Goal: Information Seeking & Learning: Learn about a topic

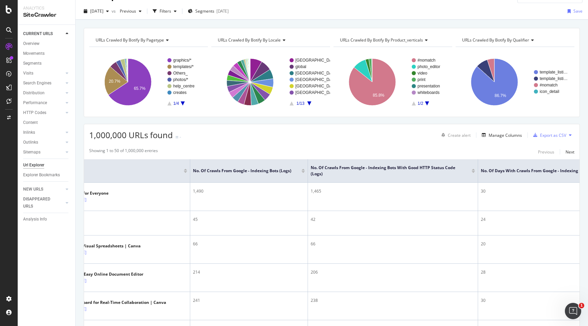
scroll to position [0, 102]
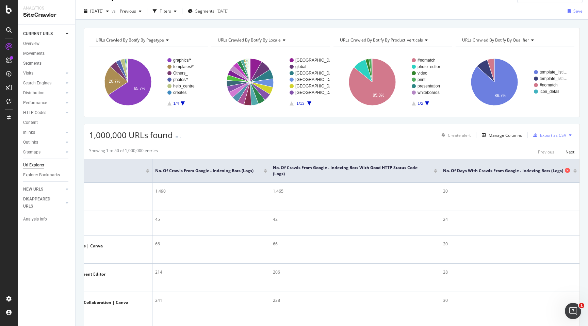
click at [476, 172] on span "No. of Days with Crawls from Google - Indexing Bots (Logs)" at bounding box center [503, 171] width 120 height 6
click at [136, 12] on span "Previous" at bounding box center [126, 11] width 19 height 6
click at [145, 71] on div "2025 Jul. 20th" at bounding box center [151, 73] width 36 height 6
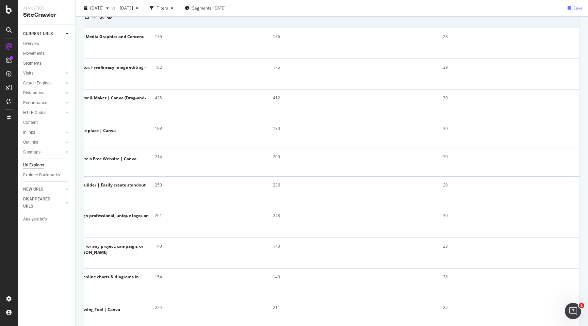
scroll to position [396, 0]
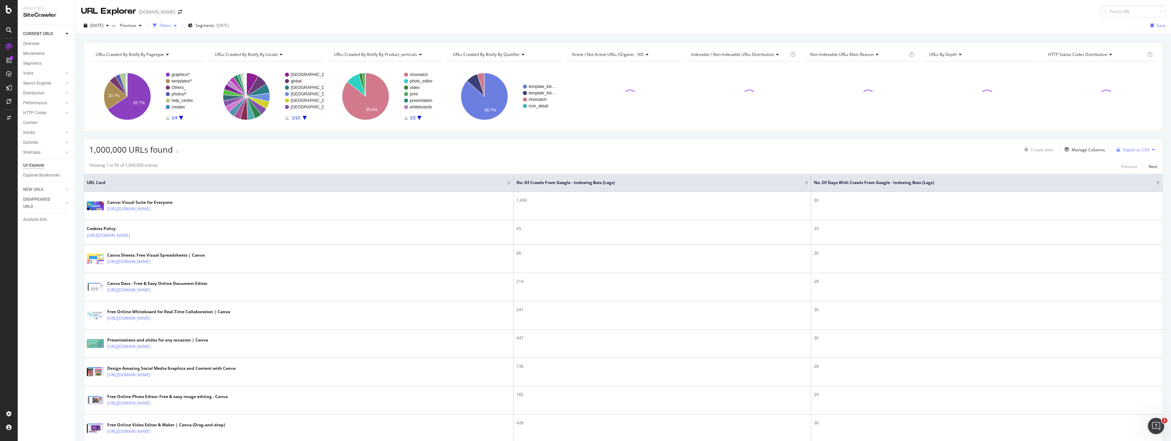
click at [171, 27] on div "Filters" at bounding box center [166, 25] width 12 height 6
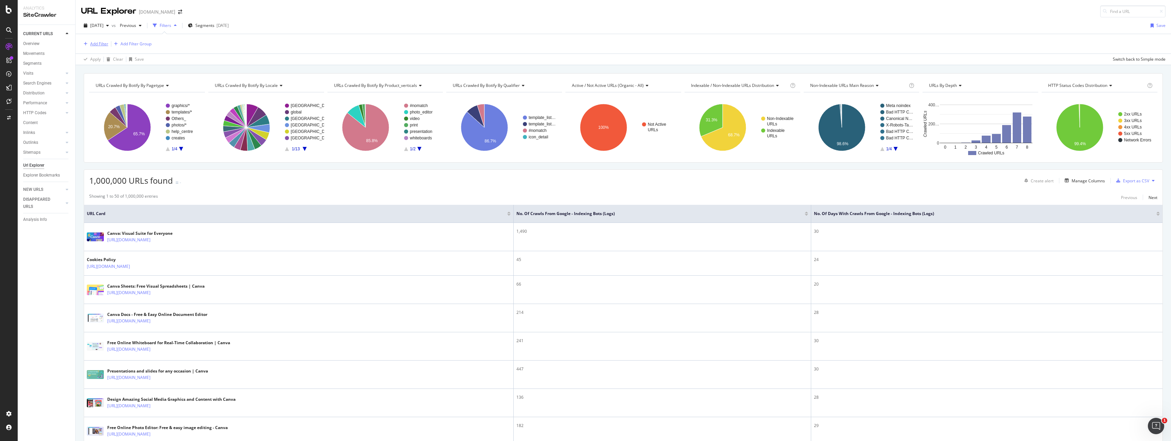
click at [101, 44] on div "Add Filter" at bounding box center [99, 44] width 18 height 6
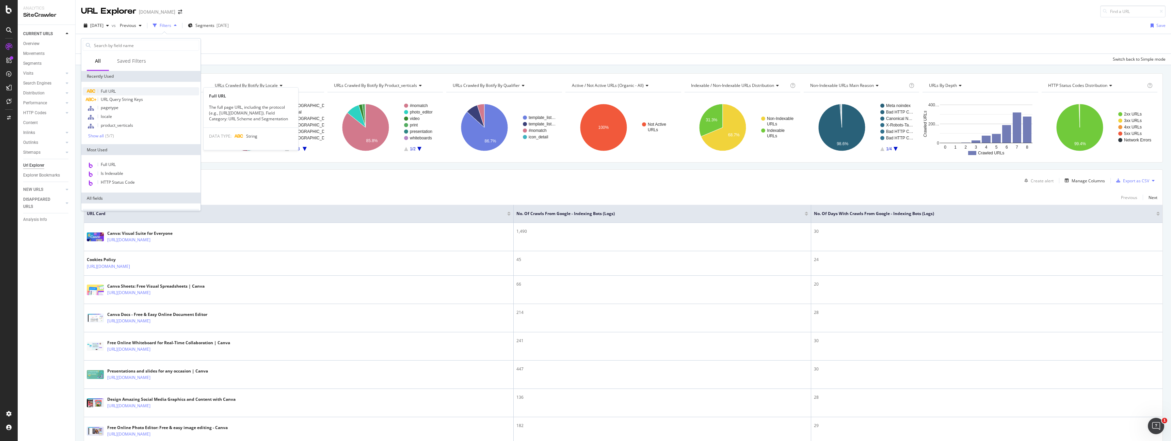
click at [111, 91] on span "Full URL" at bounding box center [108, 91] width 15 height 6
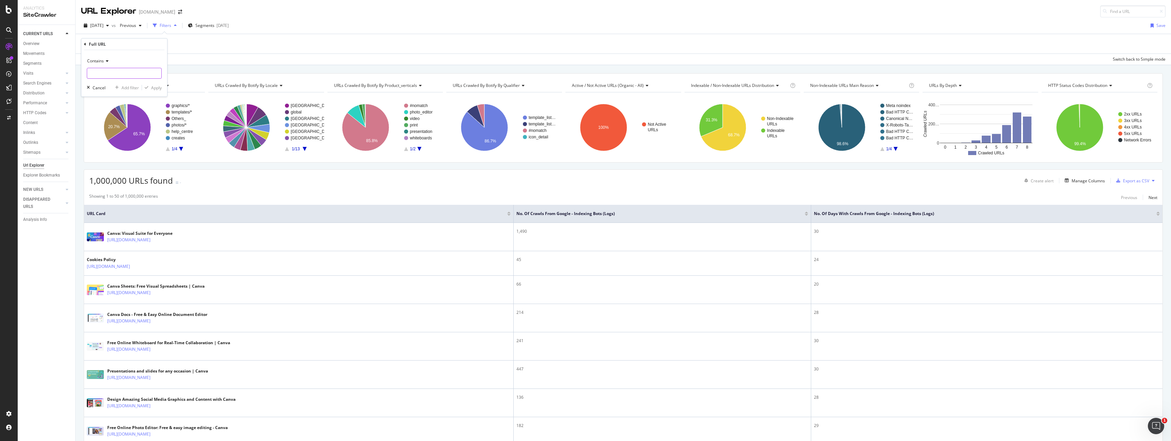
click at [128, 73] on input "text" at bounding box center [124, 73] width 74 height 11
click at [94, 58] on span "Contains" at bounding box center [95, 61] width 17 height 6
click at [97, 79] on div "Equal to Not equal to Starts with Doesn't start with Ends with Doesn't end with…" at bounding box center [125, 114] width 76 height 97
click at [97, 77] on span "Equal to" at bounding box center [97, 75] width 15 height 6
